Goal: Communication & Community: Participate in discussion

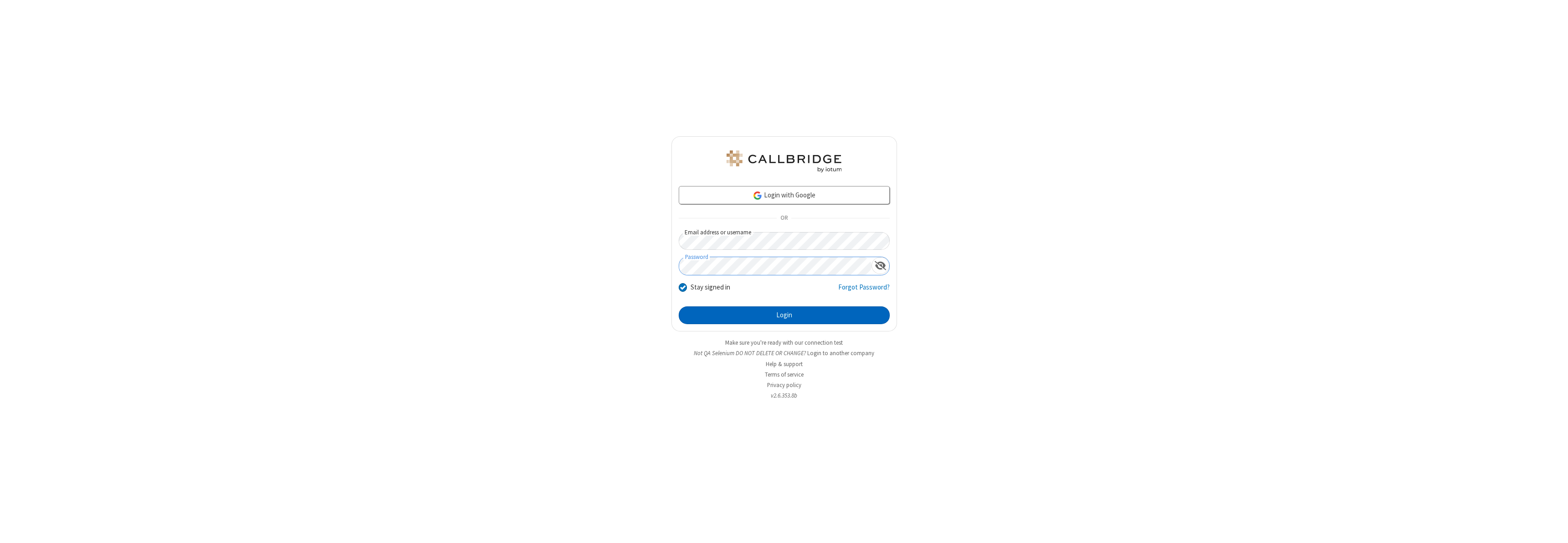
click at [784, 315] on button "Login" at bounding box center [784, 315] width 211 height 18
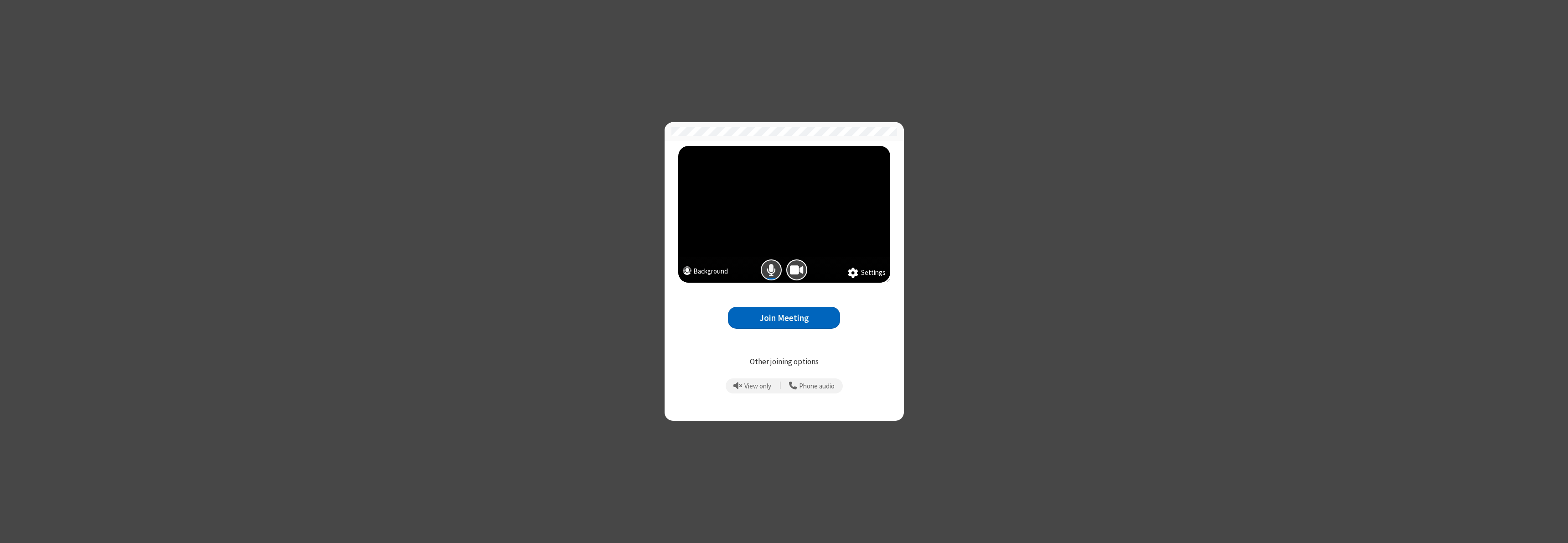
click at [771, 270] on span "Mic is on" at bounding box center [771, 270] width 9 height 13
click at [784, 318] on button "Join Meeting" at bounding box center [784, 318] width 112 height 23
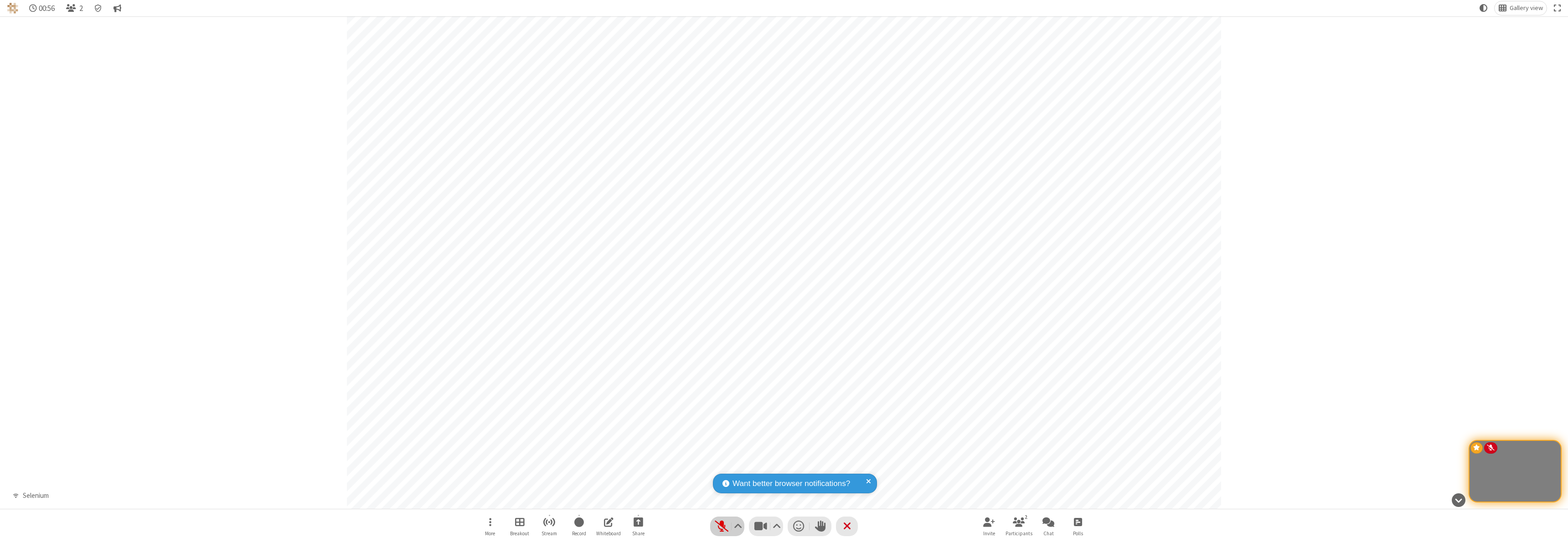
click at [727, 526] on span "Unmute (⌘+Shift+A)" at bounding box center [721, 527] width 13 height 13
